Goal: Navigation & Orientation: Find specific page/section

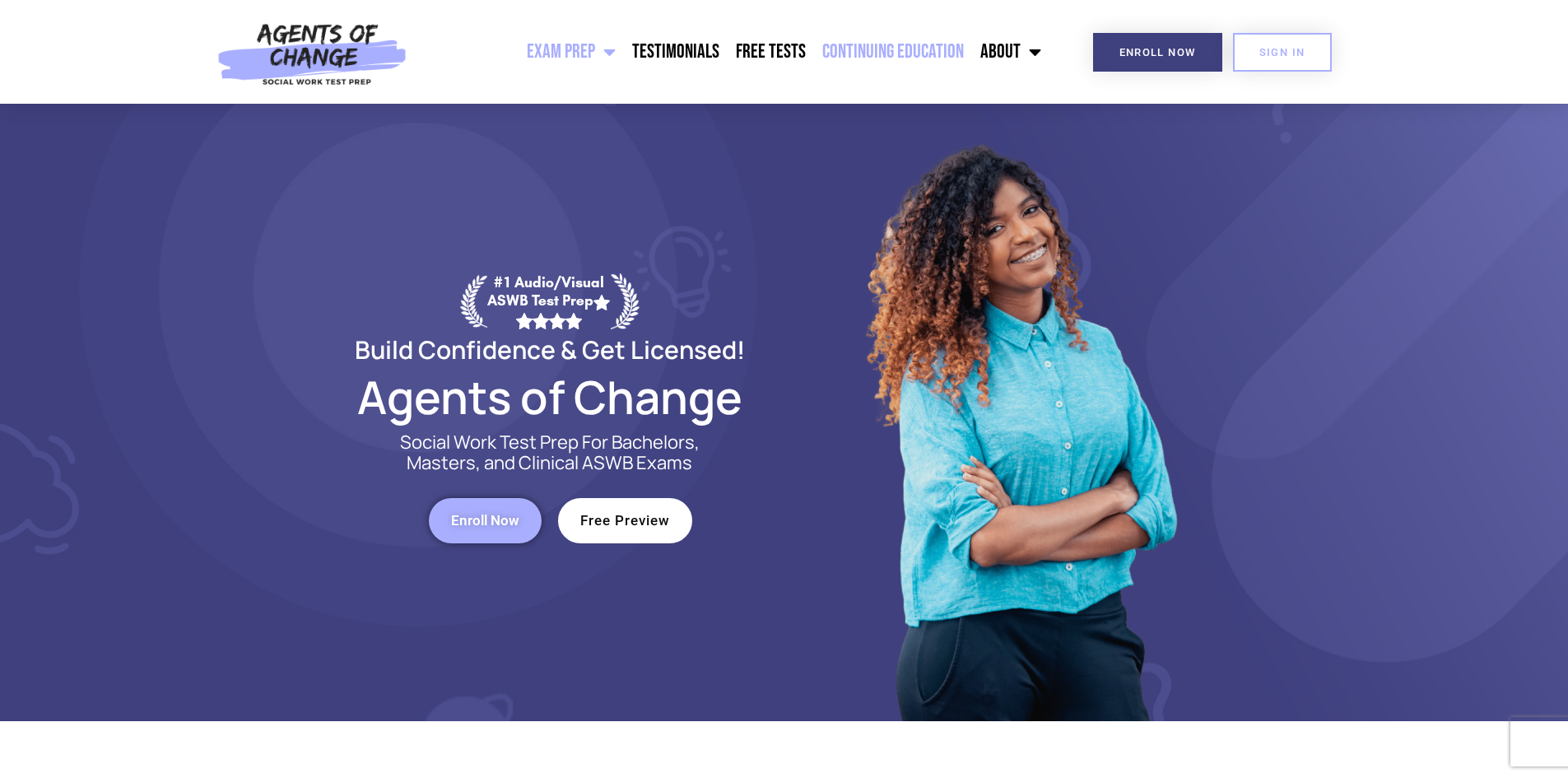
click at [914, 64] on link "Continuing Education" at bounding box center [893, 52] width 158 height 41
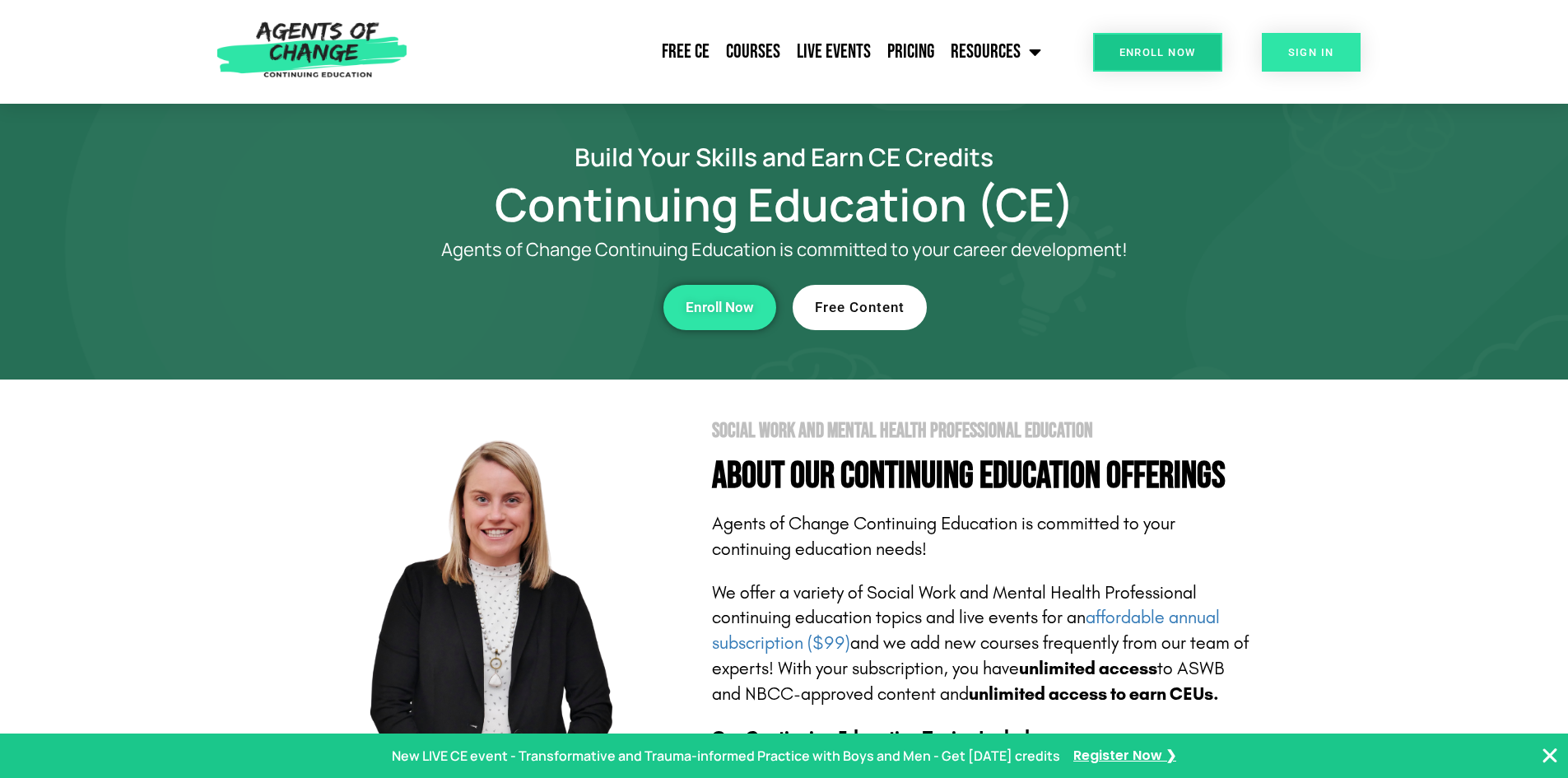
click at [1306, 61] on link "SIGN IN" at bounding box center [1310, 52] width 98 height 39
